Goal: Communication & Community: Participate in discussion

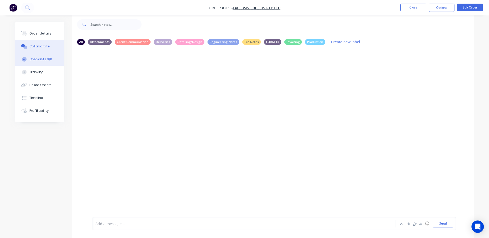
scroll to position [8, 0]
click at [27, 9] on icon at bounding box center [27, 7] width 4 height 4
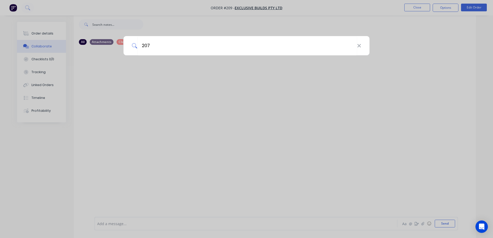
type input "207"
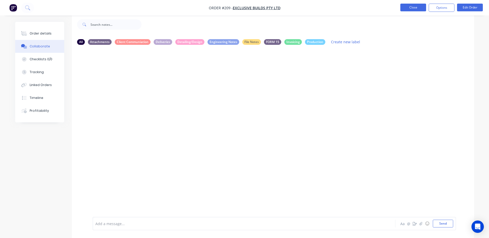
click at [409, 8] on button "Close" at bounding box center [414, 8] width 26 height 8
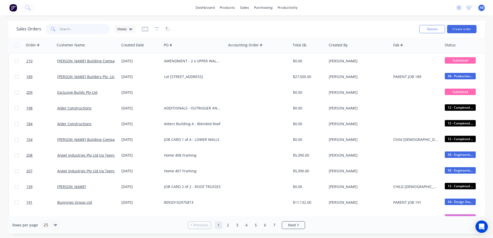
click at [71, 27] on input "text" at bounding box center [85, 29] width 50 height 10
type input "207"
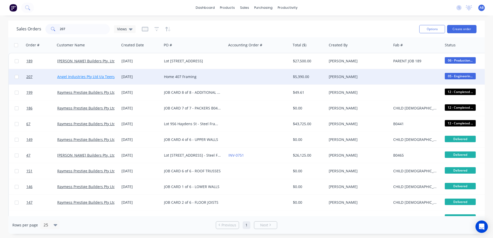
click at [75, 77] on link "Angel Industries Pty Ltd t/a Teeny Tiny Homes" at bounding box center [96, 76] width 79 height 5
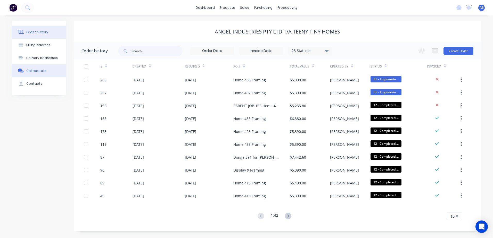
click at [40, 73] on div "Collaborate" at bounding box center [36, 71] width 20 height 5
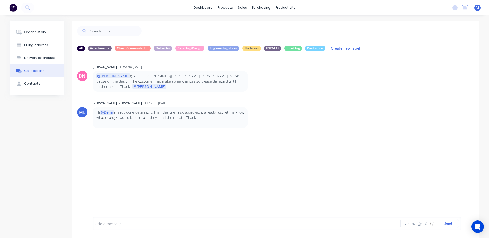
click at [50, 69] on button "Collaborate" at bounding box center [37, 70] width 54 height 13
click at [197, 5] on link "dashboard" at bounding box center [203, 8] width 24 height 8
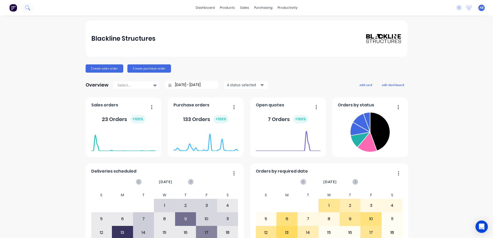
click at [28, 8] on icon at bounding box center [27, 7] width 5 height 5
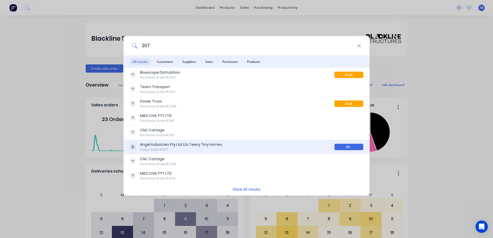
type input "207"
click at [157, 144] on div "Angel Industries Pty Ltd t/a Teeny Tiny Homes" at bounding box center [181, 144] width 82 height 5
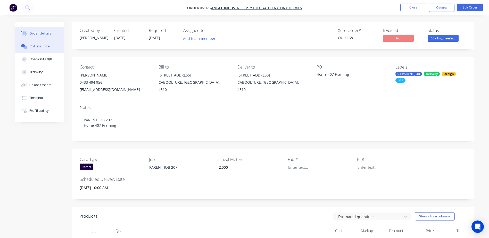
click at [41, 45] on div "Collaborate" at bounding box center [39, 46] width 20 height 5
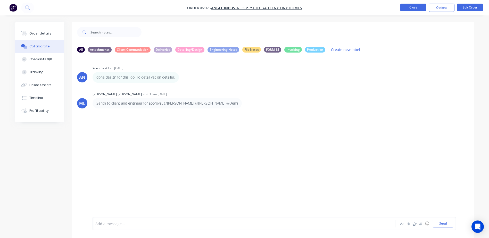
click at [413, 9] on button "Close" at bounding box center [414, 8] width 26 height 8
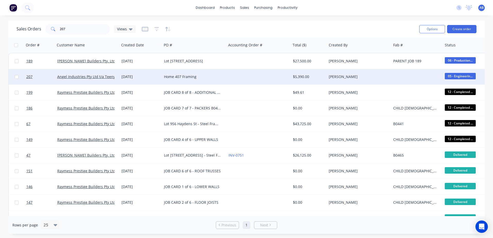
click at [182, 79] on div "Home 407 Framing" at bounding box center [194, 76] width 64 height 15
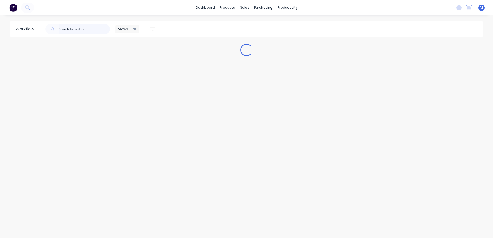
click at [84, 29] on input "text" at bounding box center [84, 29] width 51 height 10
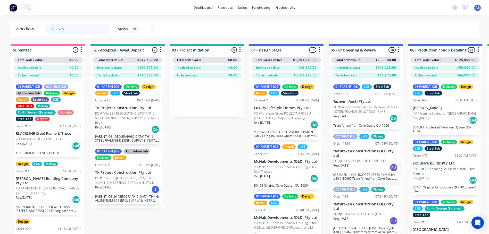
type input "209"
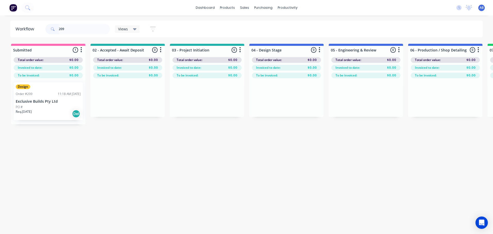
click at [31, 102] on p "Exclusive Builds Pty Ltd" at bounding box center [48, 102] width 65 height 4
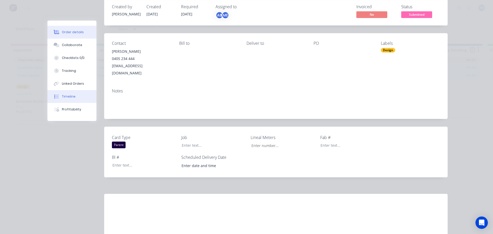
scroll to position [81, 0]
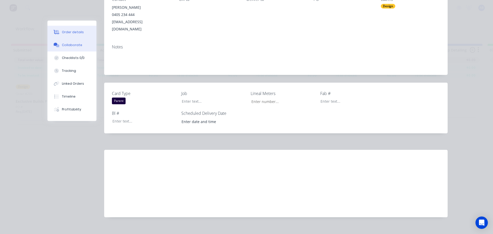
click at [72, 45] on div "Collaborate" at bounding box center [72, 45] width 20 height 5
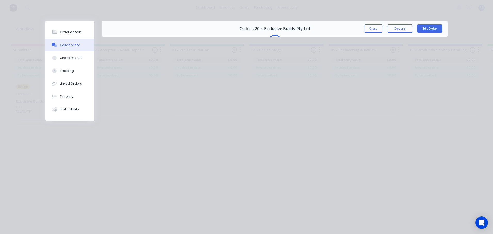
scroll to position [0, 0]
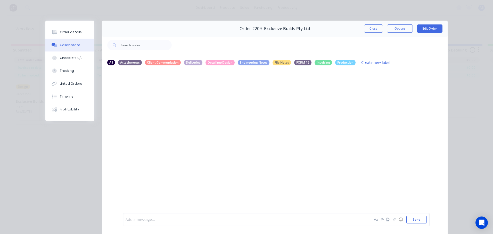
click at [134, 221] on div at bounding box center [239, 219] width 226 height 5
click at [242, 223] on div "design done sent to Engineer for review and approval. @Mar" at bounding box center [239, 220] width 226 height 8
click at [409, 218] on button "Send" at bounding box center [417, 220] width 20 height 8
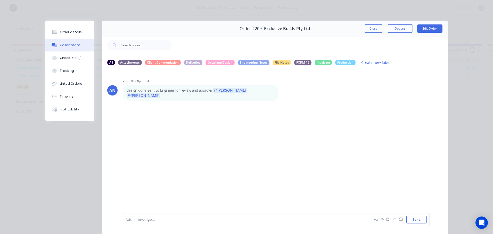
click at [216, 131] on div "AN You - 04:00pm [DATE] design done sent to Engineer for review and approval. @…" at bounding box center [275, 141] width 346 height 143
click at [369, 29] on button "Close" at bounding box center [373, 29] width 19 height 8
